Goal: Book appointment/travel/reservation

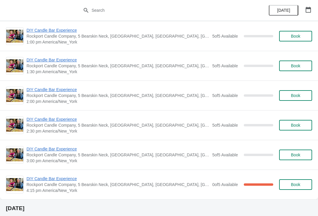
scroll to position [471, 0]
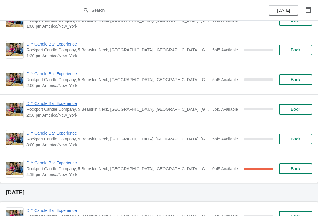
click at [179, 165] on span "DIY Candle Bar Experience" at bounding box center [118, 163] width 183 height 6
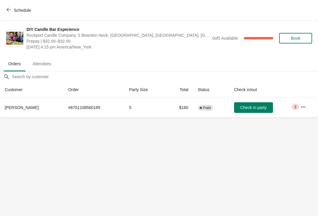
scroll to position [0, 0]
click at [1, 6] on div "Schedule" at bounding box center [159, 10] width 318 height 21
click at [15, 7] on button "Schedule" at bounding box center [19, 10] width 33 height 11
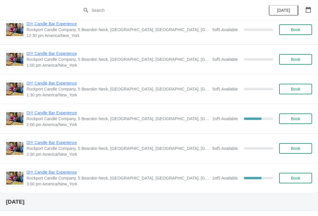
scroll to position [855, 0]
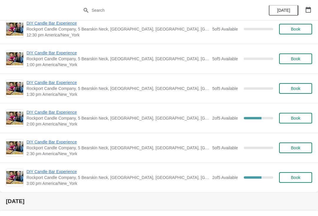
click at [127, 115] on span "DIY Candle Bar Experience" at bounding box center [118, 113] width 183 height 6
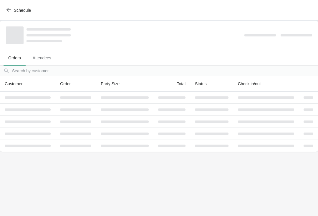
scroll to position [0, 0]
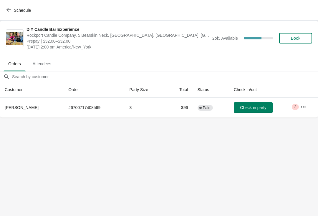
click at [8, 10] on icon "button" at bounding box center [8, 10] width 5 height 4
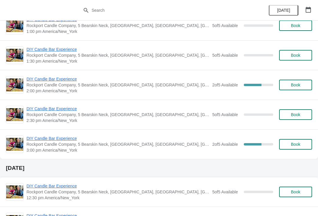
scroll to position [901, 0]
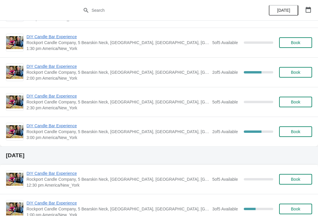
click at [180, 137] on span "3:00 pm America/New_York" at bounding box center [118, 138] width 183 height 6
click at [193, 132] on span "Rockport Candle Company, 5 Bearskin Neck, [GEOGRAPHIC_DATA], [GEOGRAPHIC_DATA],…" at bounding box center [118, 132] width 183 height 6
click at [122, 134] on span "Rockport Candle Company, 5 Bearskin Neck, [GEOGRAPHIC_DATA], [GEOGRAPHIC_DATA],…" at bounding box center [118, 132] width 183 height 6
click at [100, 133] on span "Rockport Candle Company, 5 Bearskin Neck, [GEOGRAPHIC_DATA], [GEOGRAPHIC_DATA],…" at bounding box center [118, 132] width 183 height 6
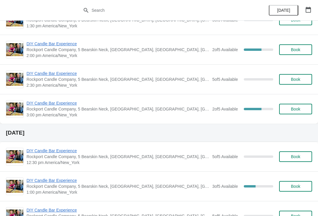
scroll to position [925, 0]
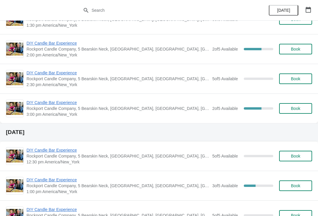
click at [195, 105] on span "DIY Candle Bar Experience" at bounding box center [118, 103] width 183 height 6
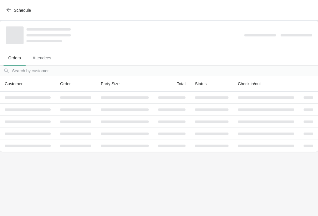
scroll to position [0, 0]
click at [106, 105] on td at bounding box center [124, 110] width 57 height 12
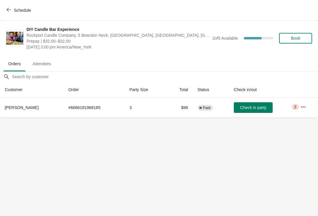
click at [11, 12] on span "Schedule" at bounding box center [19, 10] width 23 height 6
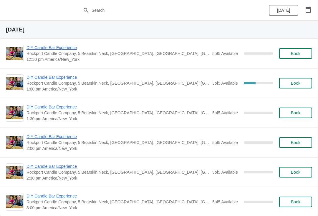
scroll to position [1001, 0]
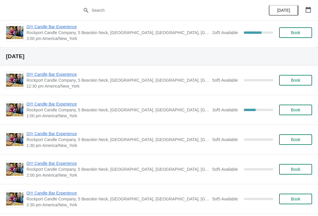
click at [102, 111] on span "Rockport Candle Company, 5 Bearskin Neck, [GEOGRAPHIC_DATA], [GEOGRAPHIC_DATA],…" at bounding box center [118, 110] width 183 height 6
click at [99, 111] on span "Rockport Candle Company, 5 Bearskin Neck, [GEOGRAPHIC_DATA], [GEOGRAPHIC_DATA],…" at bounding box center [118, 110] width 183 height 6
click at [109, 107] on span "DIY Candle Bar Experience" at bounding box center [118, 104] width 183 height 6
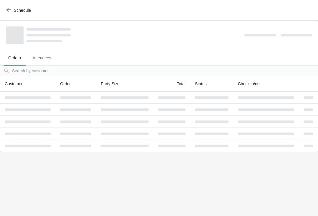
scroll to position [0, 0]
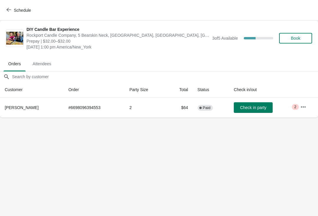
click at [14, 10] on span "Schedule" at bounding box center [19, 10] width 23 height 6
